Goal: Information Seeking & Learning: Compare options

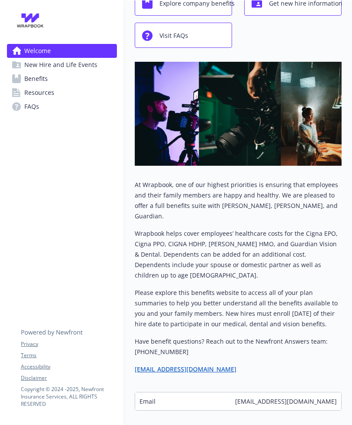
scroll to position [63, 0]
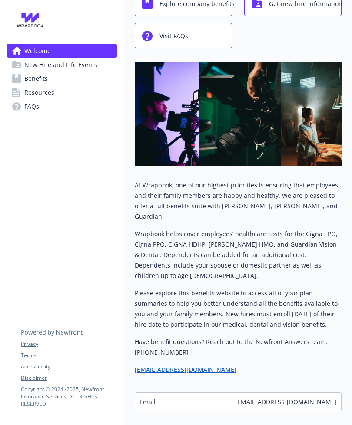
click at [32, 75] on span "Benefits" at bounding box center [35, 79] width 23 height 14
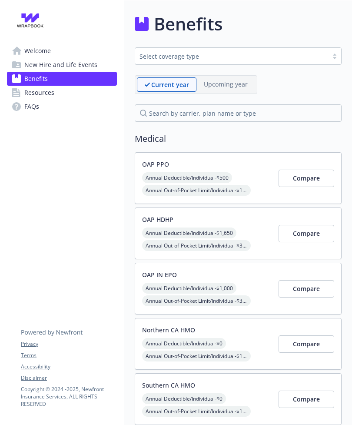
click at [21, 63] on link "New Hire and Life Events" at bounding box center [62, 65] width 110 height 14
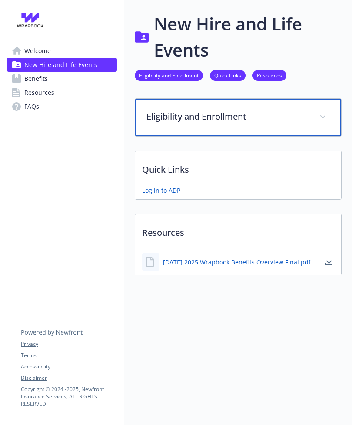
click at [329, 118] on span at bounding box center [323, 117] width 14 height 14
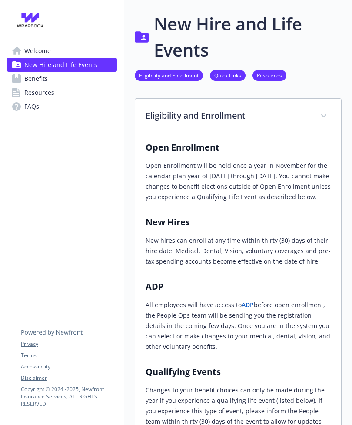
click at [30, 78] on span "Benefits" at bounding box center [35, 79] width 23 height 14
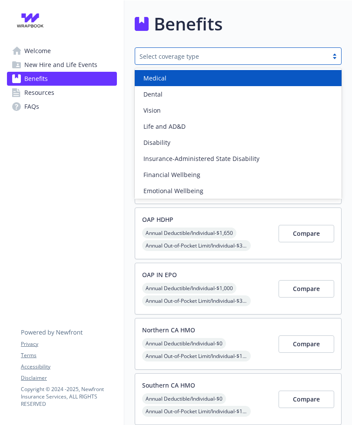
click at [263, 74] on div "Medical" at bounding box center [238, 77] width 196 height 9
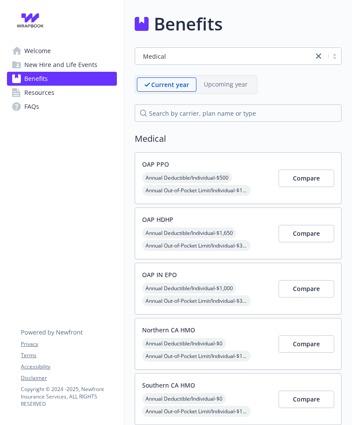
click at [31, 92] on span "Resources" at bounding box center [39, 93] width 30 height 14
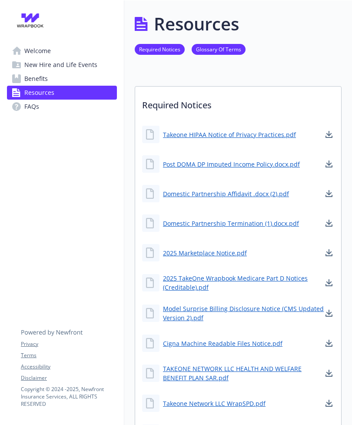
click at [35, 79] on span "Benefits" at bounding box center [35, 79] width 23 height 14
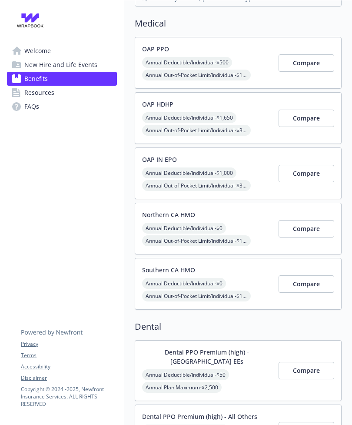
scroll to position [105, 0]
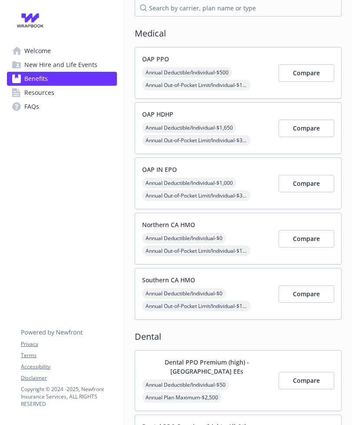
click at [305, 77] on button "Compare" at bounding box center [307, 72] width 56 height 17
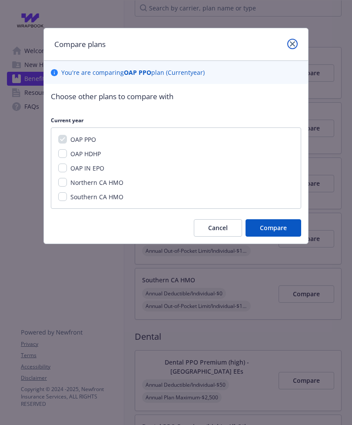
click at [294, 43] on icon "close" at bounding box center [292, 43] width 5 height 5
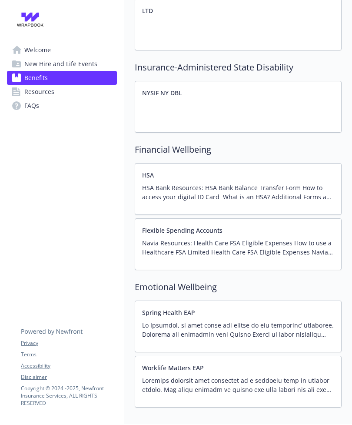
scroll to position [0, 0]
